Goal: Task Accomplishment & Management: Complete application form

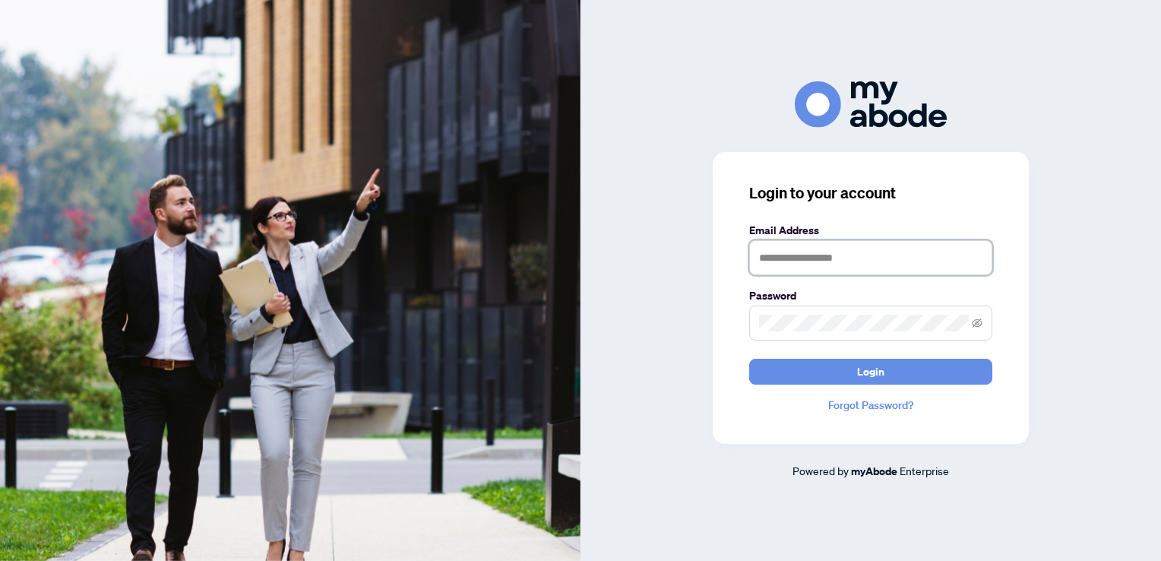
click at [792, 245] on input "text" at bounding box center [870, 257] width 243 height 35
type input "**********"
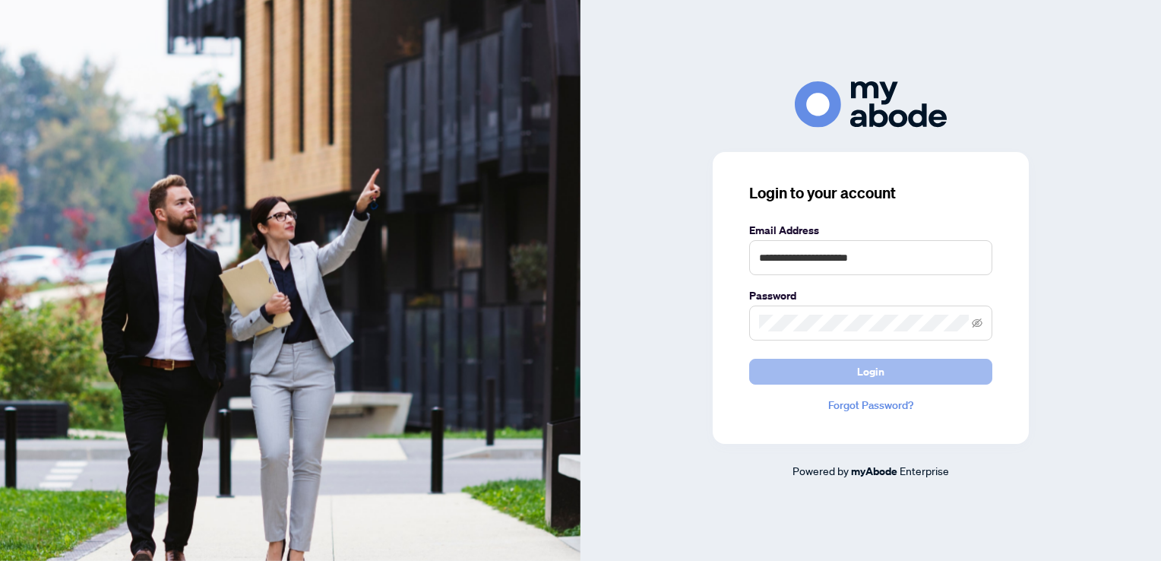
click at [860, 370] on span "Login" at bounding box center [870, 371] width 27 height 24
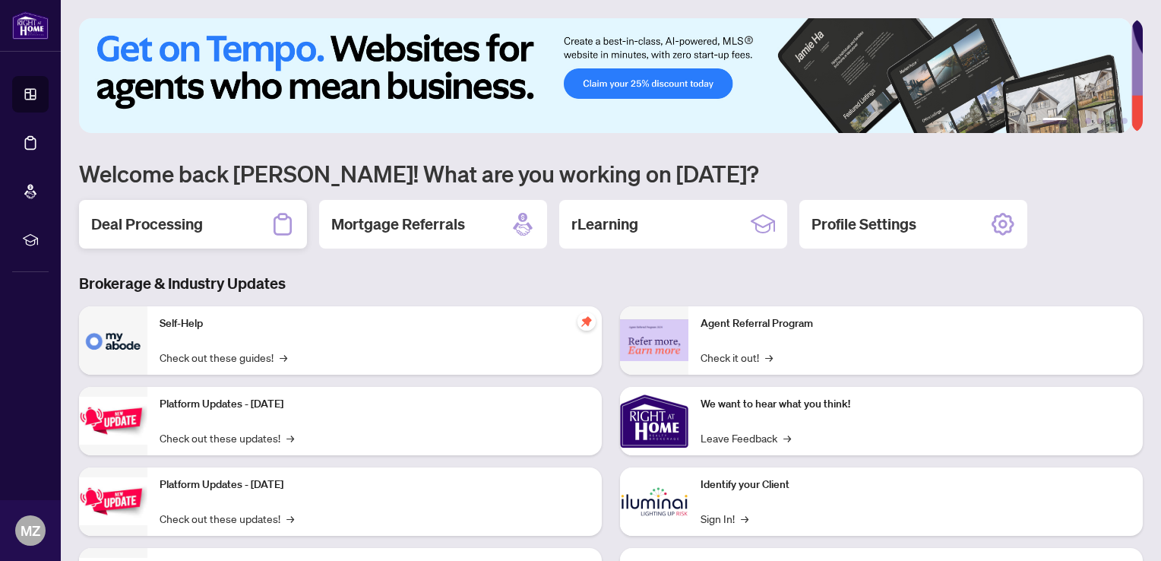
click at [173, 223] on h2 "Deal Processing" at bounding box center [147, 224] width 112 height 21
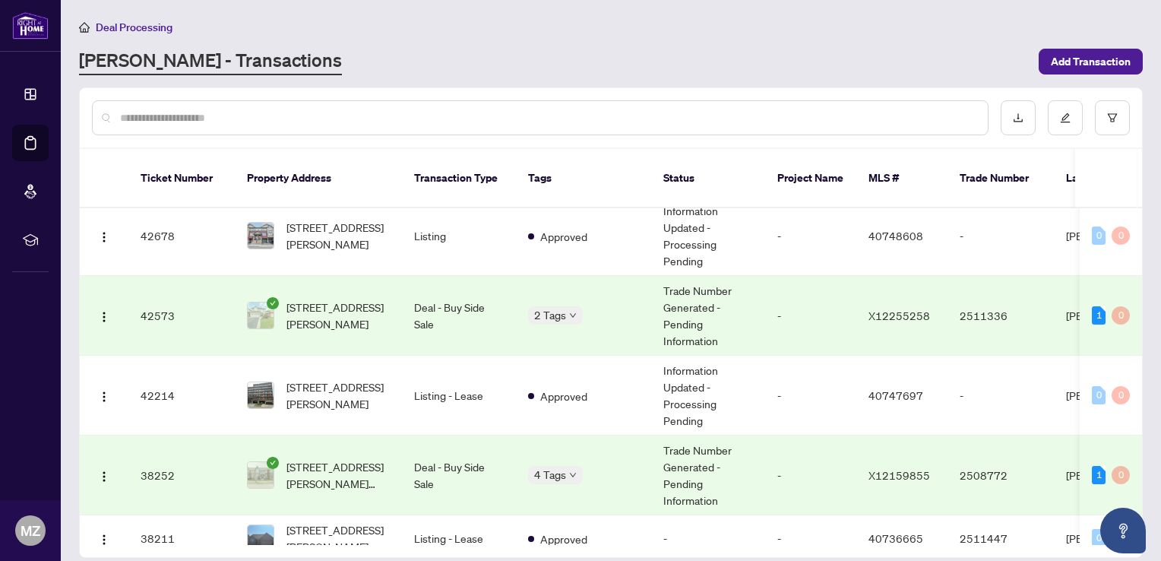
scroll to position [988, 0]
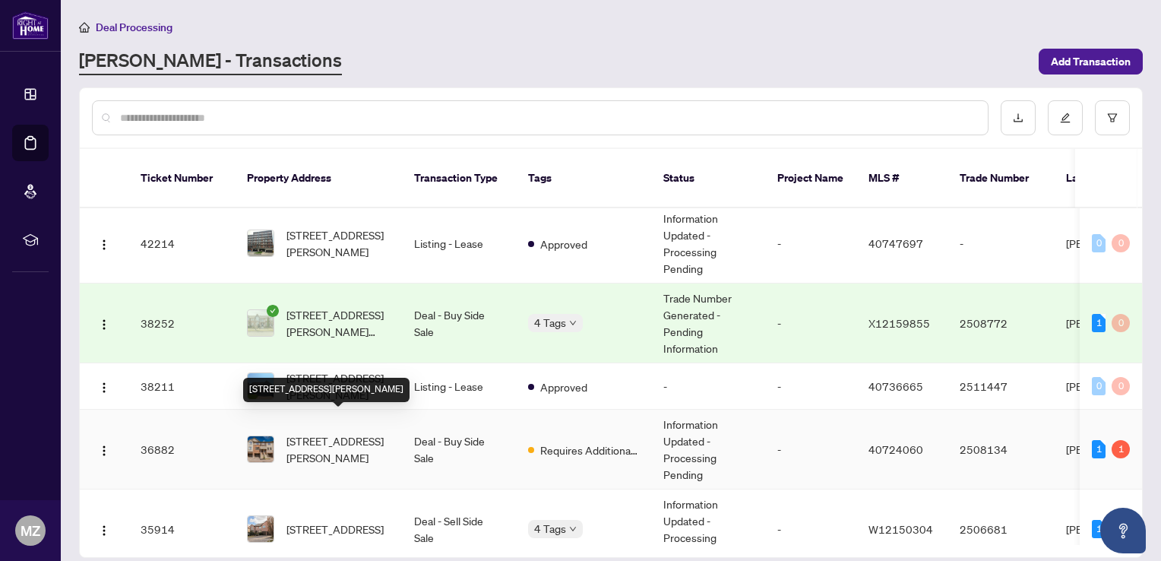
click at [308, 432] on span "[STREET_ADDRESS][PERSON_NAME]" at bounding box center [337, 448] width 103 height 33
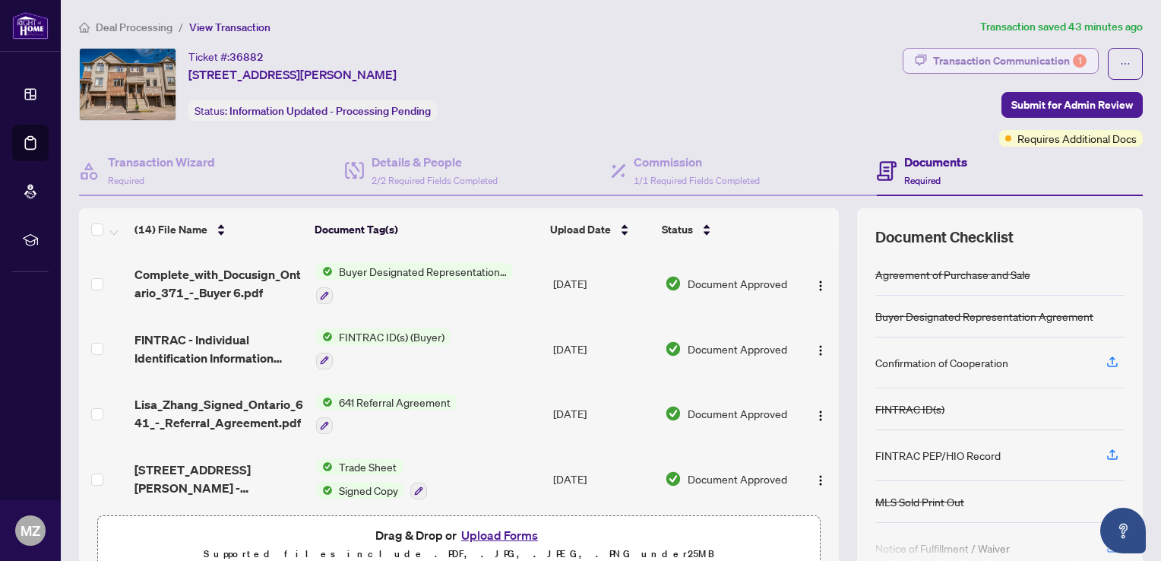
click at [1033, 56] on div "Transaction Communication 1" at bounding box center [1009, 61] width 153 height 24
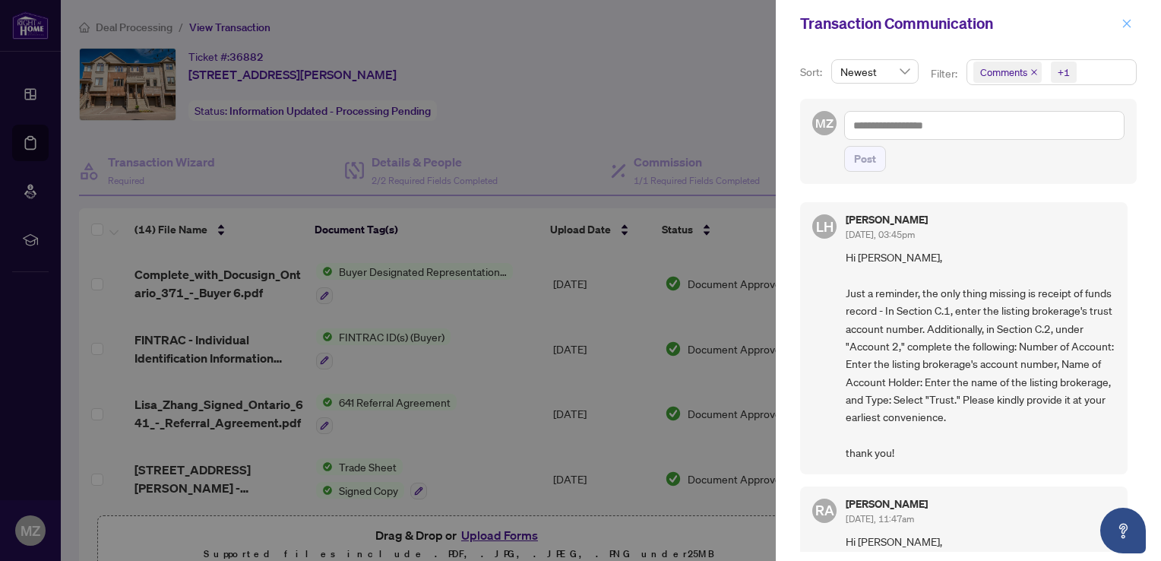
click at [1129, 21] on icon "close" at bounding box center [1127, 23] width 8 height 8
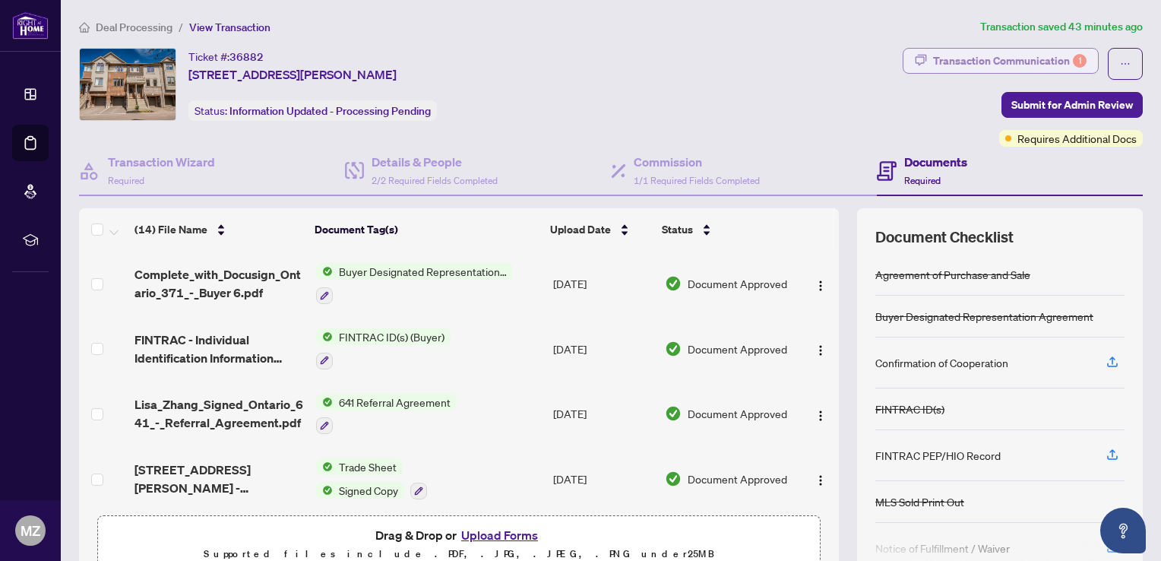
click at [1036, 59] on div "Transaction Communication 1" at bounding box center [1009, 61] width 153 height 24
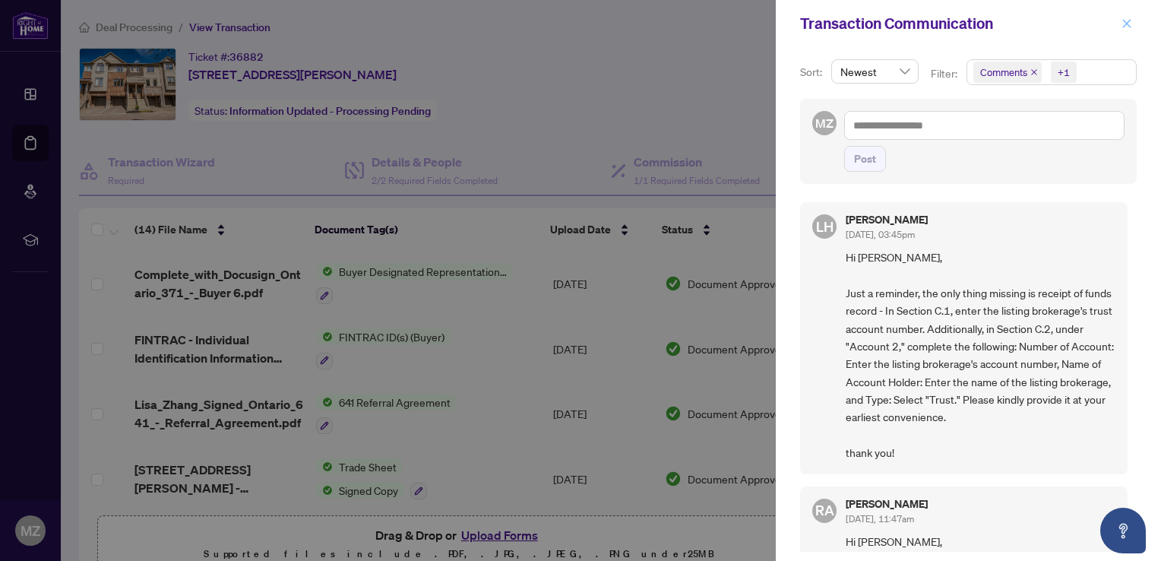
click at [1125, 23] on icon "close" at bounding box center [1126, 23] width 11 height 11
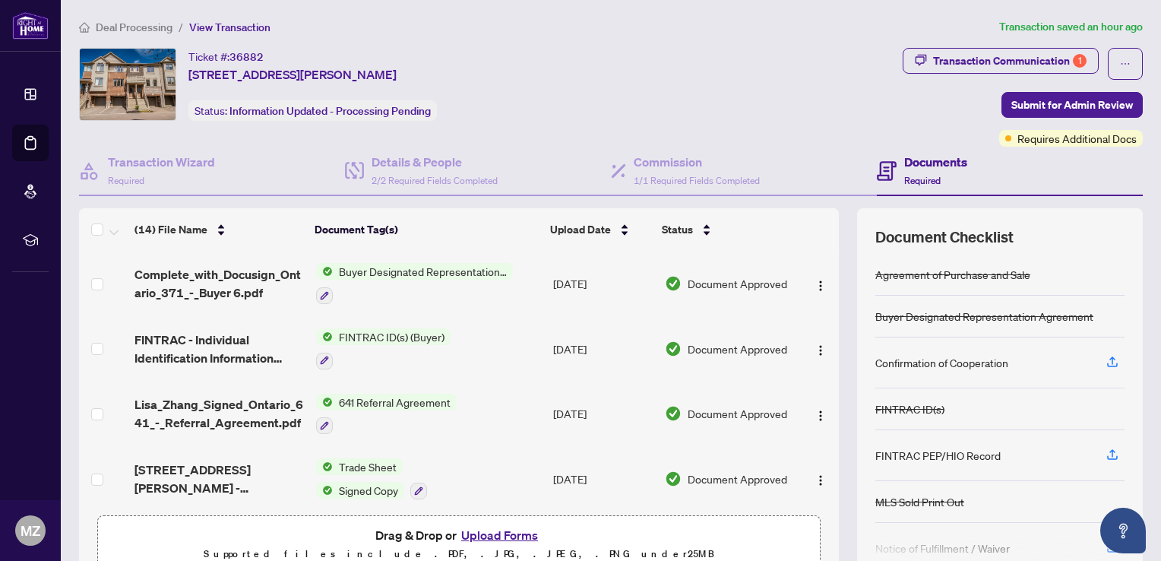
click at [475, 533] on button "Upload Forms" at bounding box center [500, 535] width 86 height 20
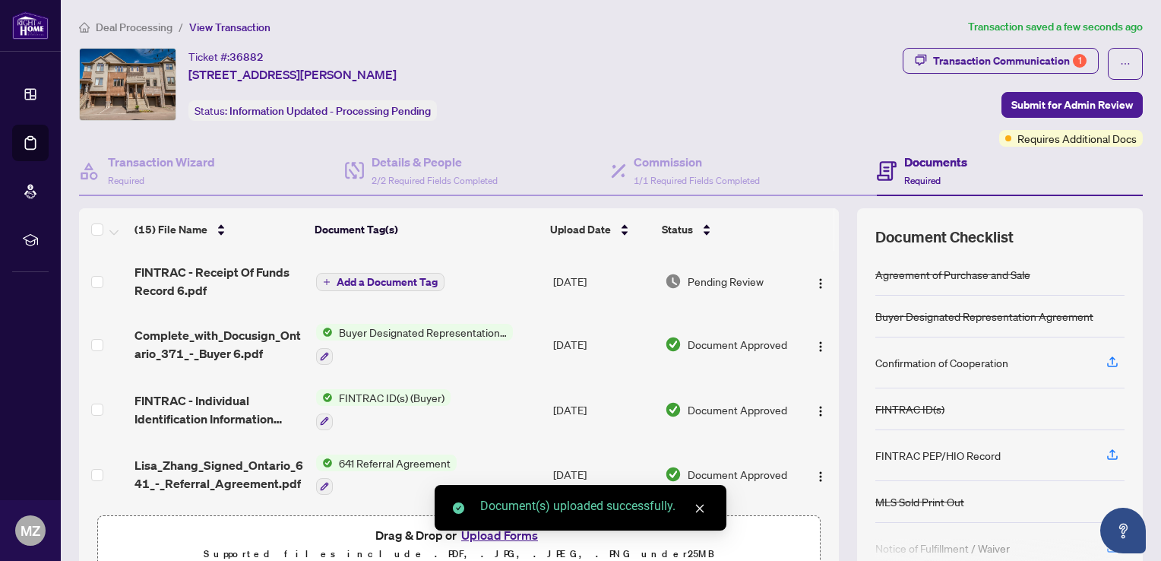
click at [384, 281] on span "Add a Document Tag" at bounding box center [387, 282] width 101 height 11
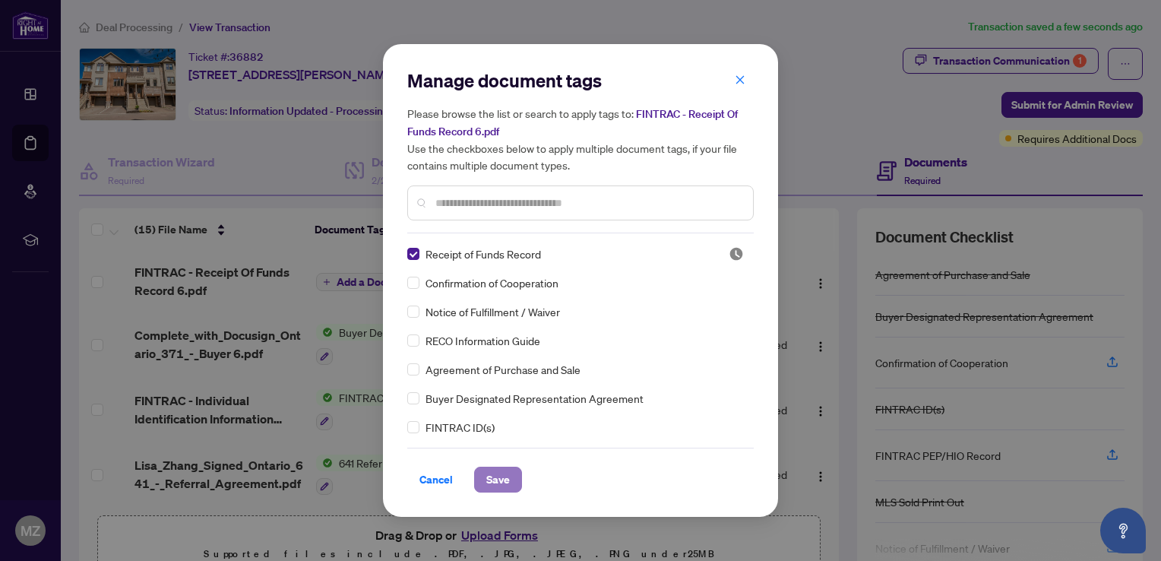
click at [501, 485] on span "Save" at bounding box center [498, 479] width 24 height 24
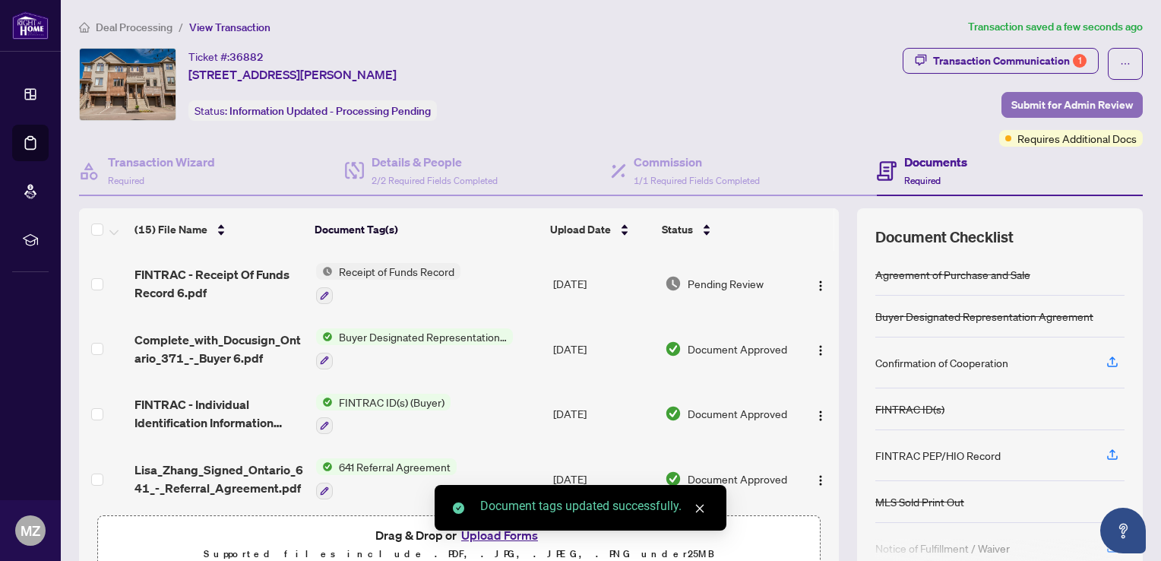
click at [1050, 103] on span "Submit for Admin Review" at bounding box center [1072, 105] width 122 height 24
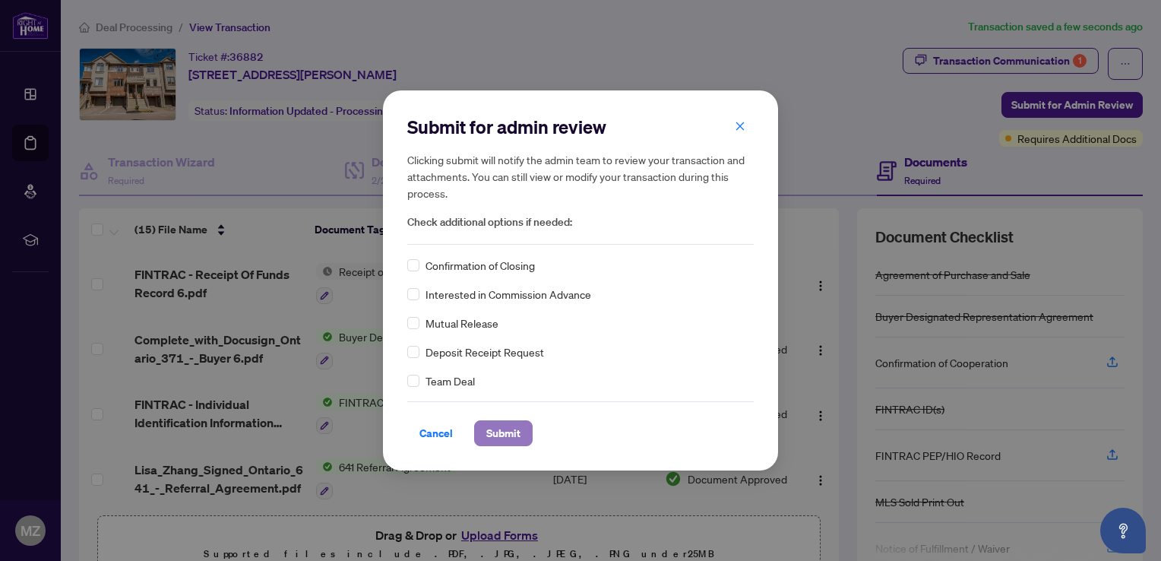
click at [498, 437] on span "Submit" at bounding box center [503, 433] width 34 height 24
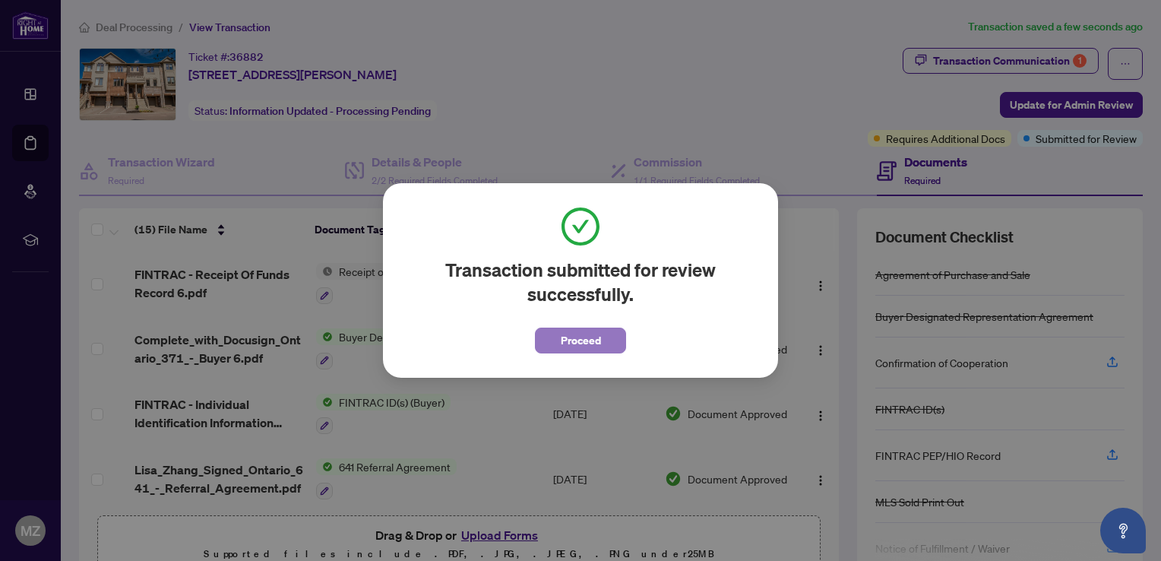
click at [577, 342] on span "Proceed" at bounding box center [581, 340] width 40 height 24
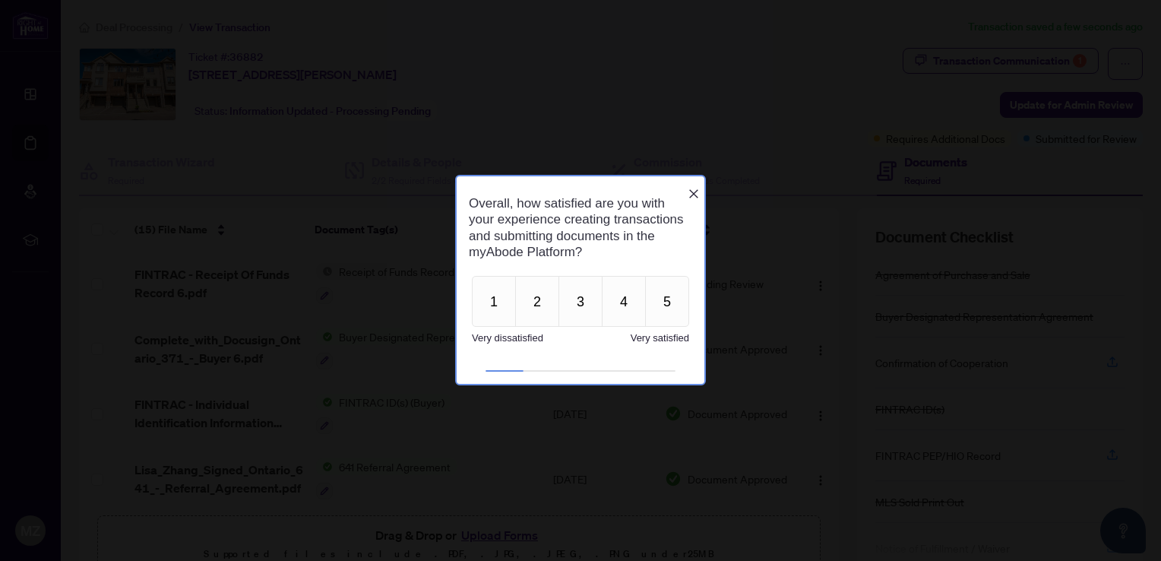
click at [693, 189] on icon "Close button" at bounding box center [693, 193] width 9 height 9
